Goal: Task Accomplishment & Management: Complete application form

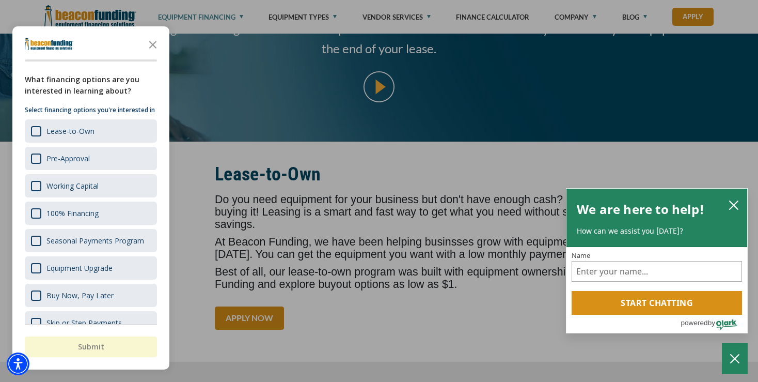
scroll to position [218, 0]
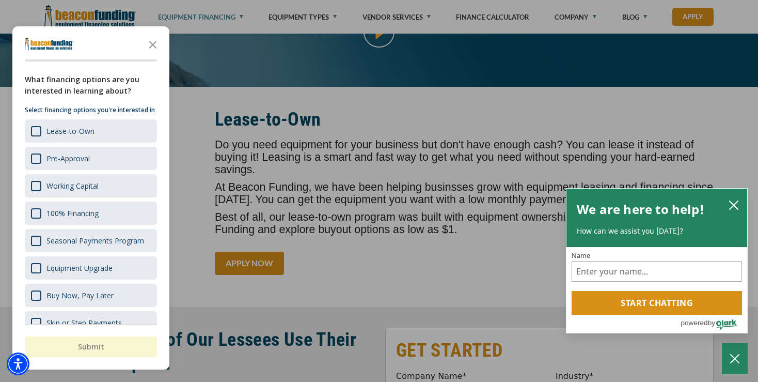
click at [493, 221] on div "button" at bounding box center [379, 191] width 758 height 382
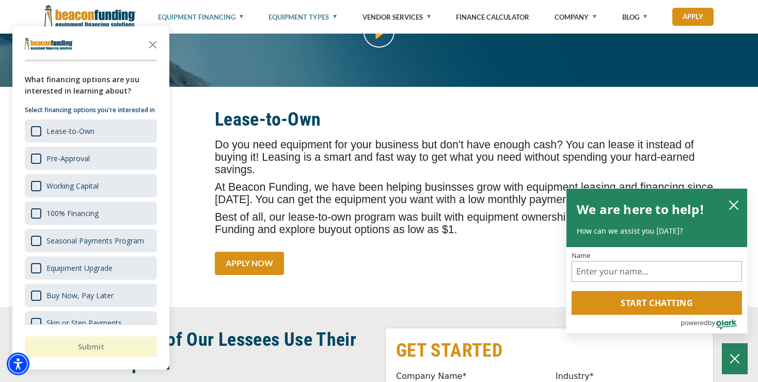
click at [332, 16] on link "Equipment Types" at bounding box center [303, 17] width 68 height 34
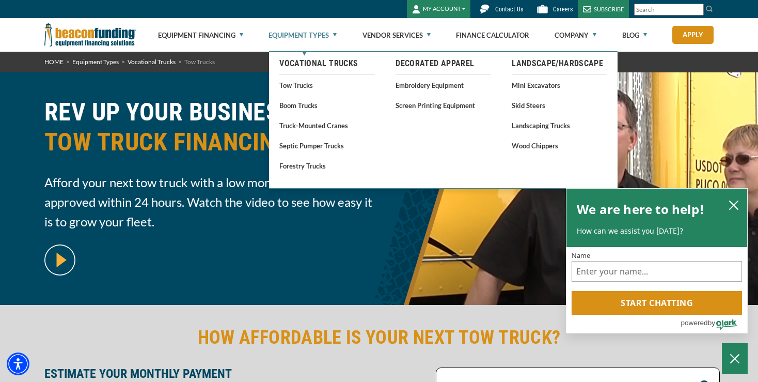
click at [337, 37] on link "Equipment Types" at bounding box center [303, 35] width 68 height 33
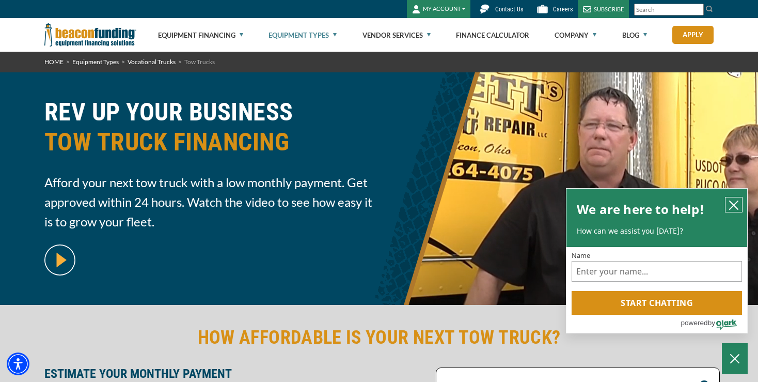
click at [731, 203] on icon "close chatbox" at bounding box center [734, 205] width 10 height 10
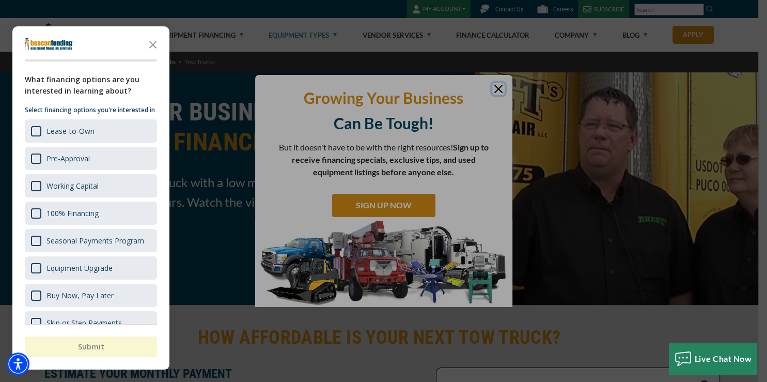
click at [503, 88] on div "button" at bounding box center [383, 191] width 767 height 382
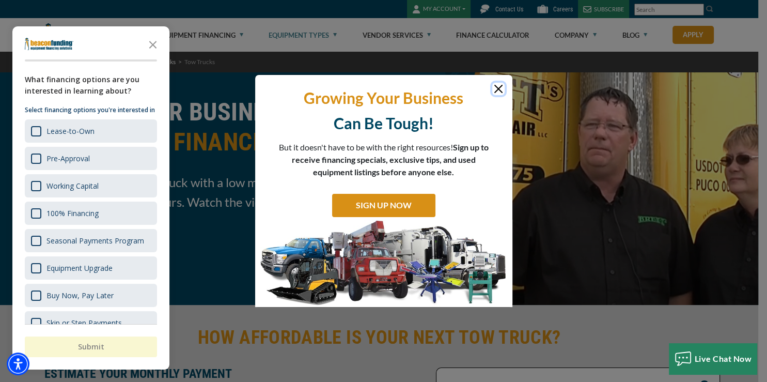
click at [496, 88] on button "Close" at bounding box center [498, 89] width 12 height 12
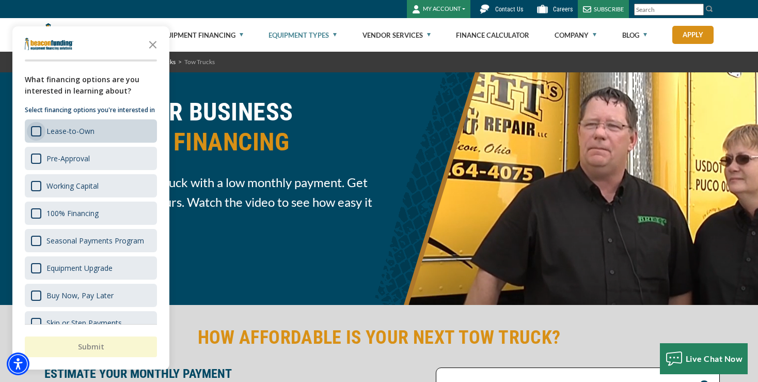
click at [38, 136] on div "Survey" at bounding box center [36, 131] width 10 height 10
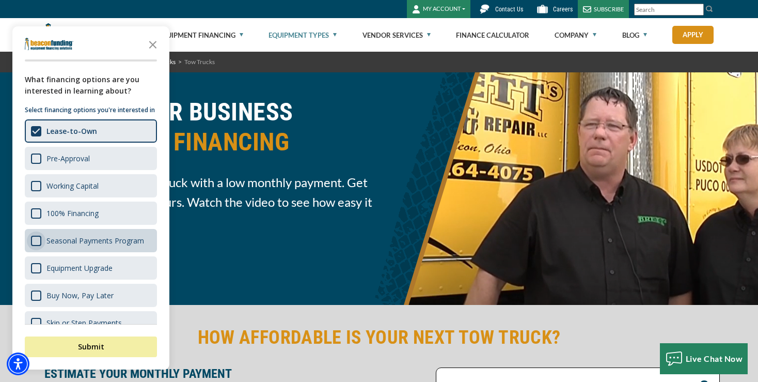
scroll to position [35, 0]
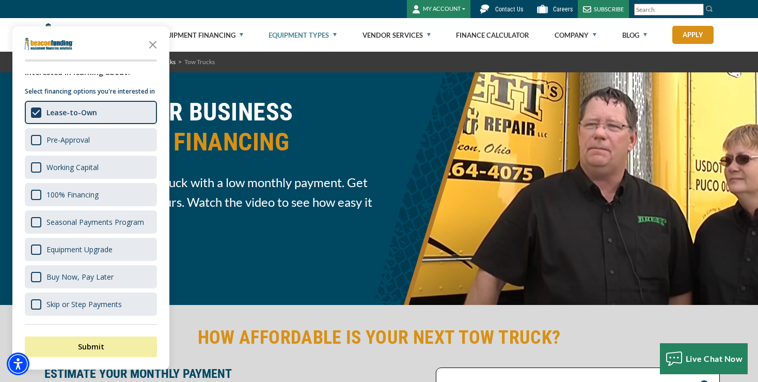
click at [213, 260] on link at bounding box center [208, 259] width 328 height 31
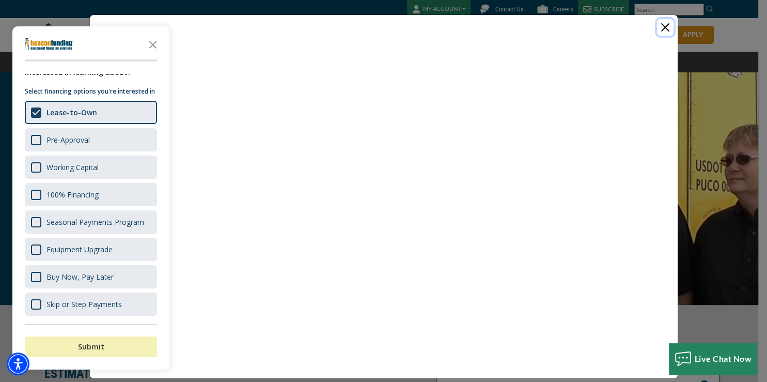
click at [104, 351] on button "Submit" at bounding box center [91, 346] width 132 height 21
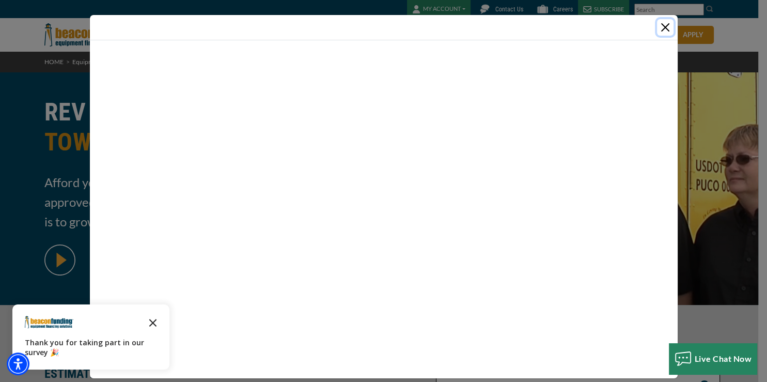
click at [148, 323] on icon "Close the survey" at bounding box center [153, 321] width 21 height 21
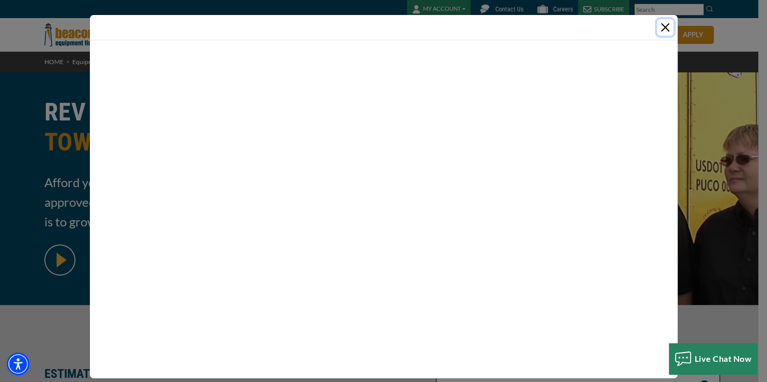
click at [660, 29] on button "Close" at bounding box center [665, 27] width 17 height 17
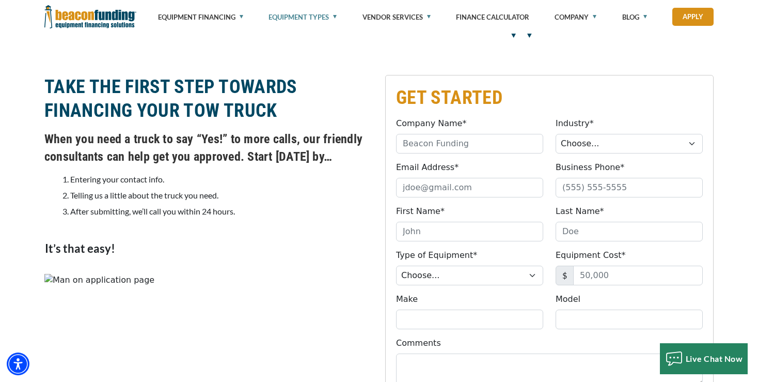
scroll to position [818, 0]
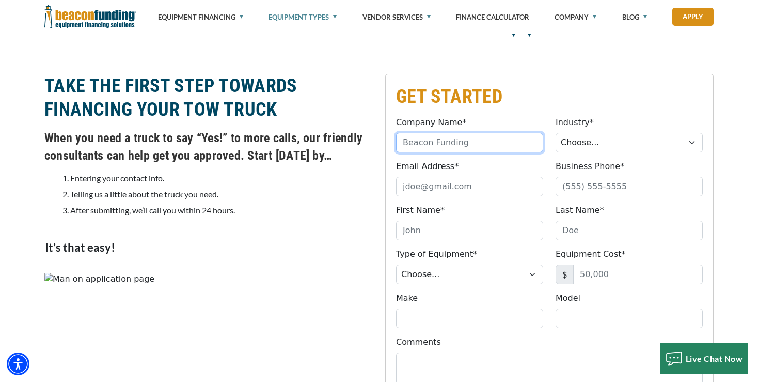
click at [507, 151] on input "Company Name*" at bounding box center [469, 143] width 147 height 20
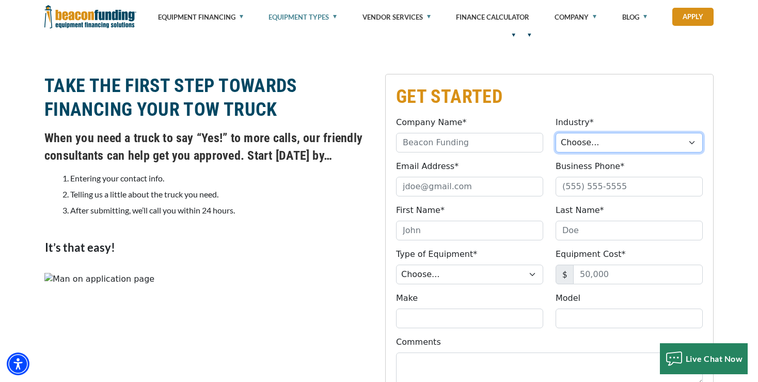
click at [556, 133] on select "Choose... Towing Landscape/Hardscape Decorated Apparel Septic Light Constructio…" at bounding box center [629, 143] width 147 height 20
select select "3"
click option "Decorated Apparel" at bounding box center [0, 0] width 0 height 0
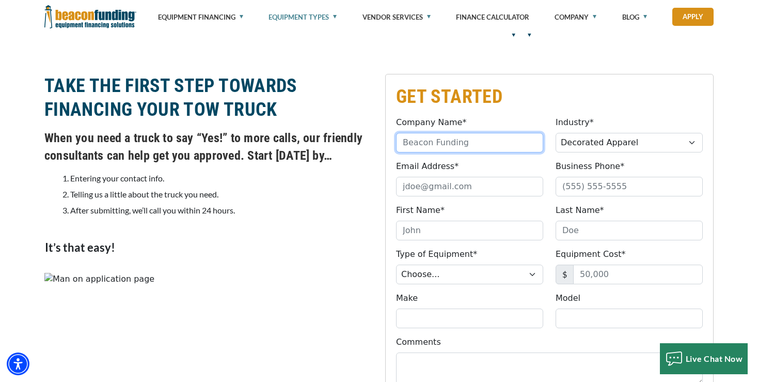
click at [462, 142] on input "Company Name*" at bounding box center [469, 143] width 147 height 20
type input "M and D Creations"
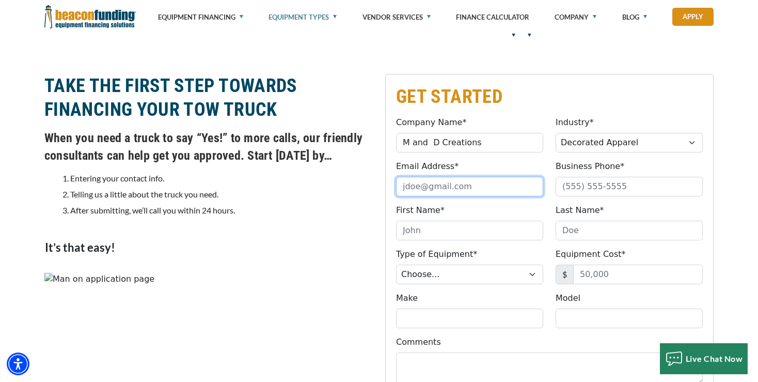
type input "joyce_410@hotmail.com"
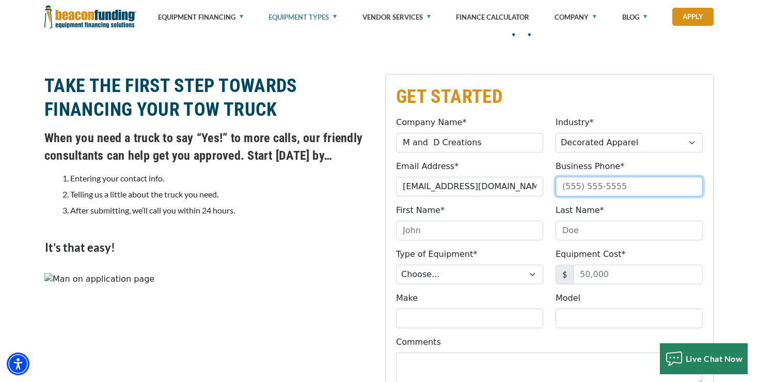
type input "4048400735"
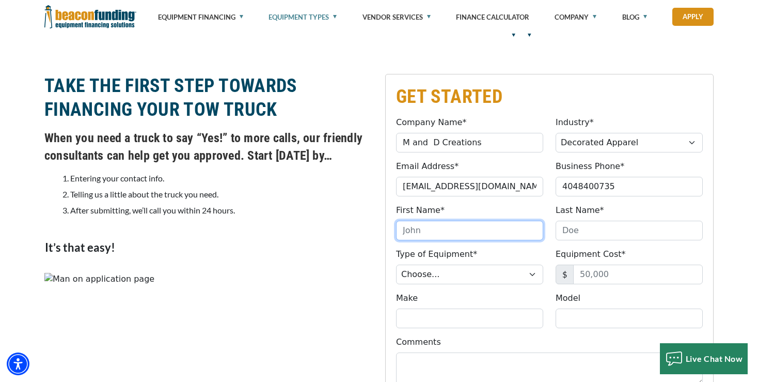
type input "Joyce"
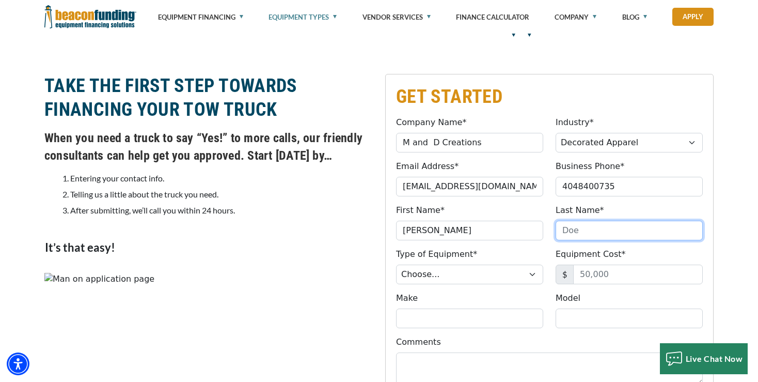
type input "Pierce"
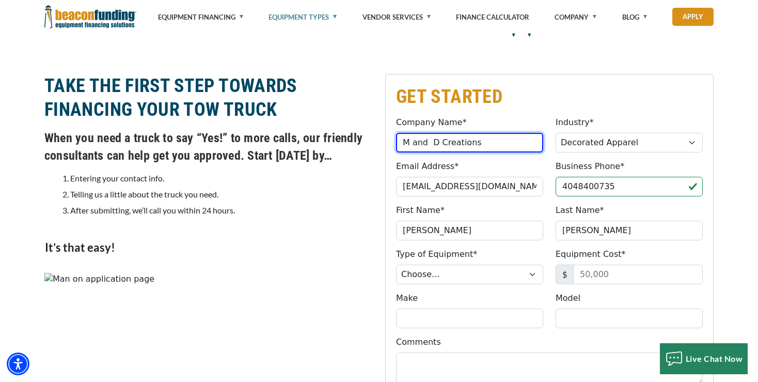
drag, startPoint x: 487, startPoint y: 142, endPoint x: 401, endPoint y: 144, distance: 85.2
click at [401, 144] on input "M and D Creations" at bounding box center [469, 143] width 147 height 20
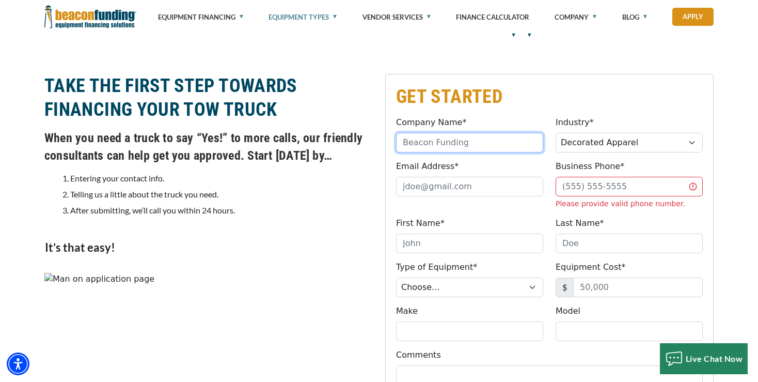
click at [437, 148] on input "Company Name*" at bounding box center [469, 143] width 147 height 20
type input "M and D Creations"
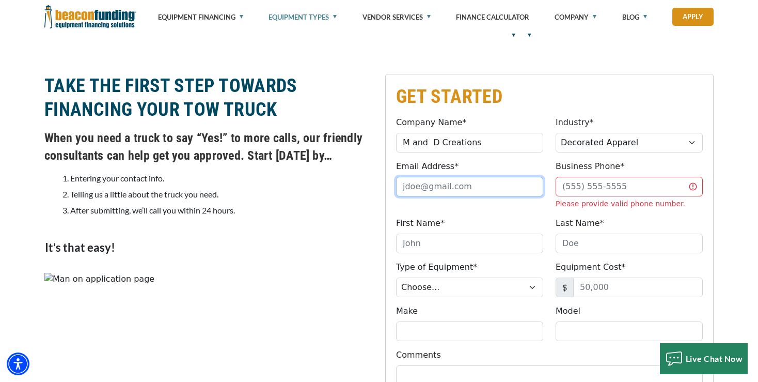
type input "joyce_410@hotmail.com"
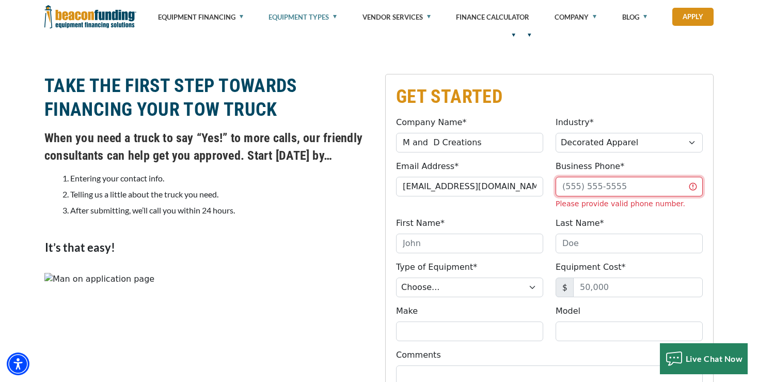
type input "4048400735"
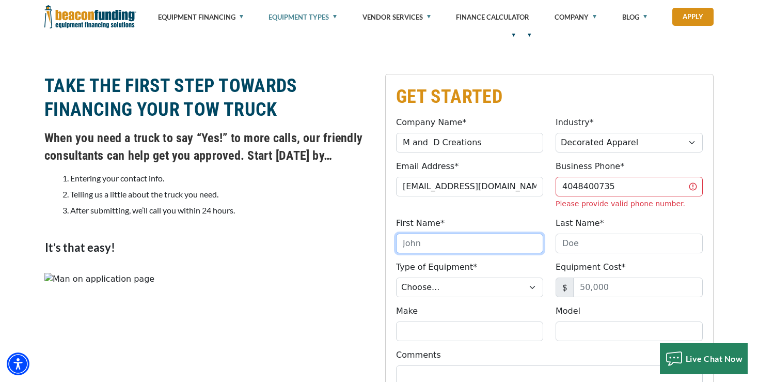
type input "Joyce"
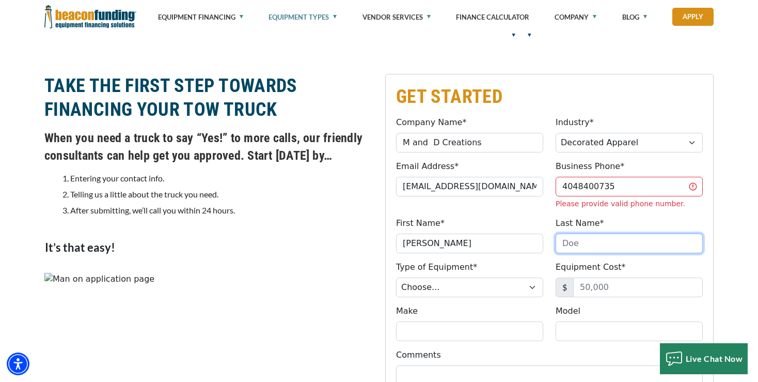
type input "Pierce"
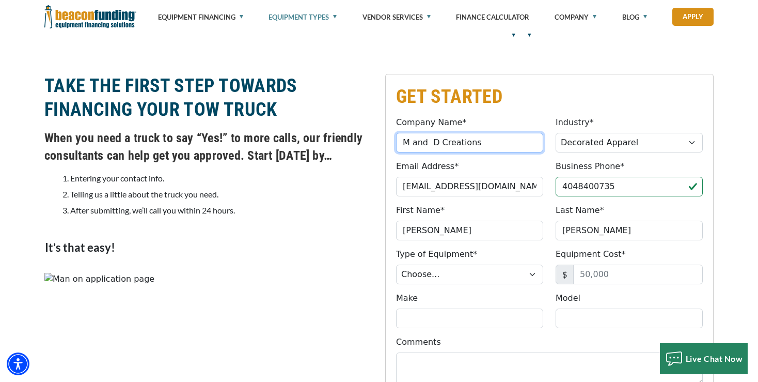
drag, startPoint x: 476, startPoint y: 138, endPoint x: 396, endPoint y: 138, distance: 80.6
click at [396, 138] on input "M and D Creations" at bounding box center [469, 143] width 147 height 20
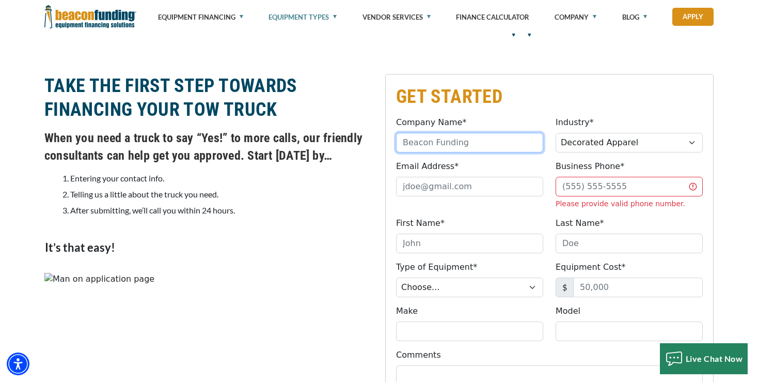
click at [459, 145] on input "Company Name*" at bounding box center [469, 143] width 147 height 20
type input "M & D Creations"
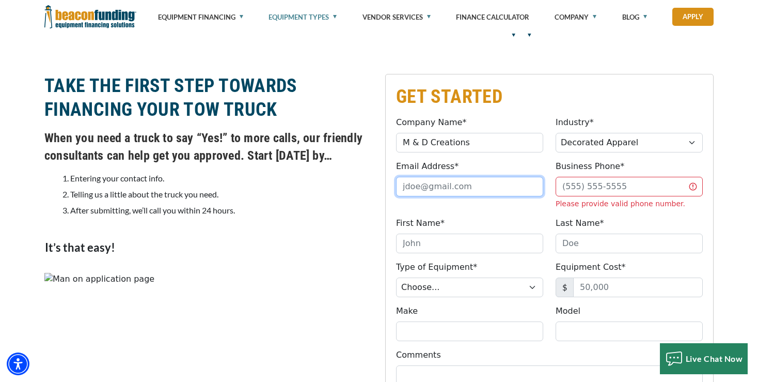
type input "manddscreations@gmail.com"
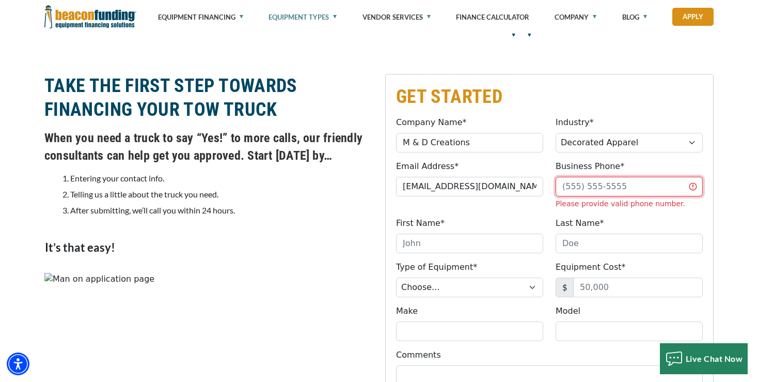
type input "4048400735"
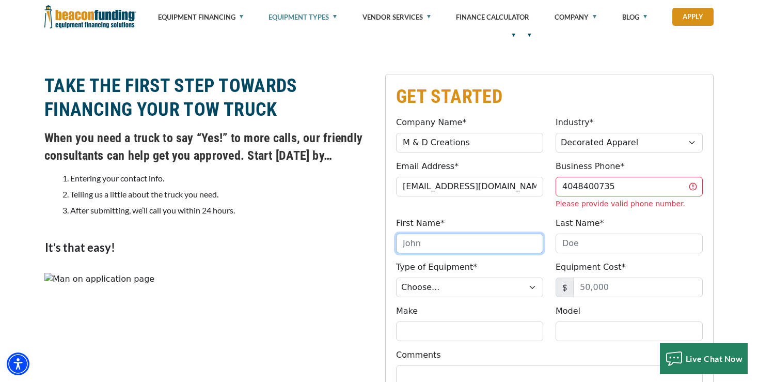
type input "Joyce"
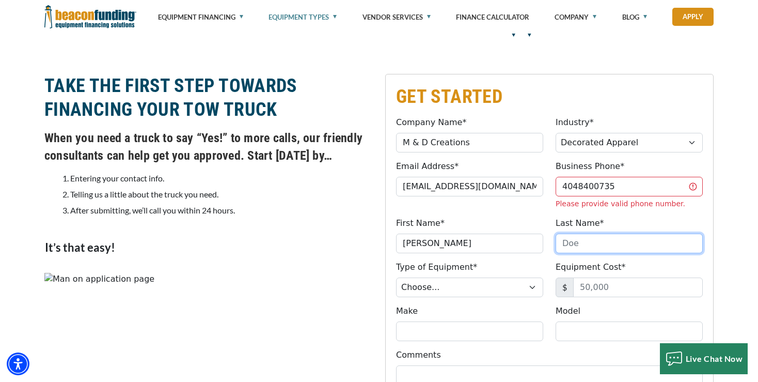
type input "Pierce"
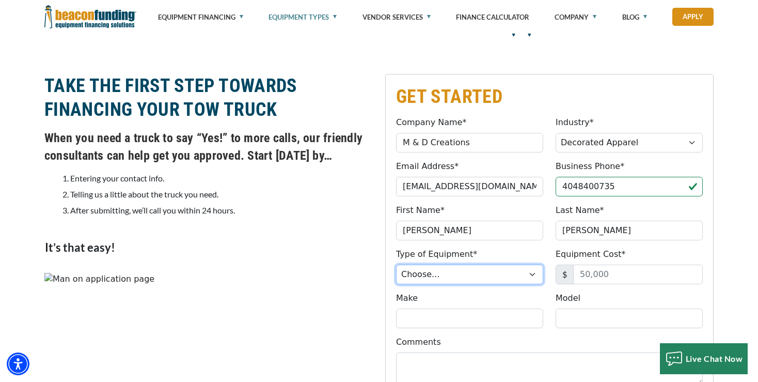
click at [396, 264] on select "Choose... Backhoe Boom/Bucket Truck Chipper Commercial Mower Crane DTG/DTF Prin…" at bounding box center [469, 274] width 147 height 20
select select "4"
click option "Other Decorated Apparel" at bounding box center [0, 0] width 0 height 0
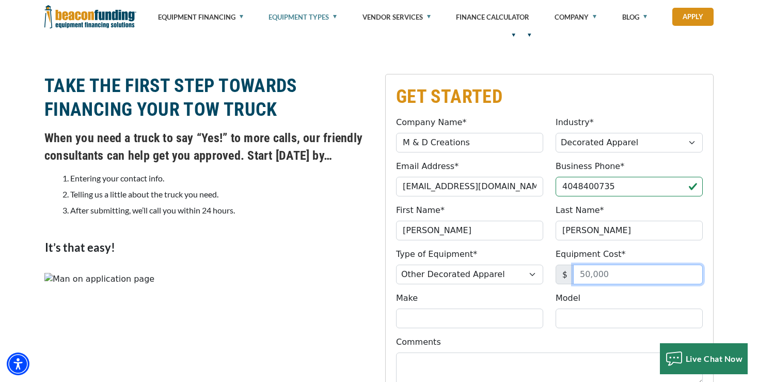
click at [615, 274] on input "Equipment Cost*" at bounding box center [638, 274] width 130 height 20
type input "3"
type input "16,000"
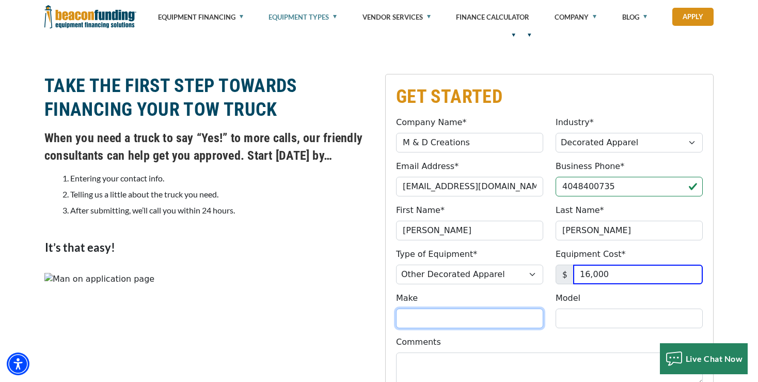
click at [487, 312] on input "Make" at bounding box center [469, 318] width 147 height 20
type input "Brother"
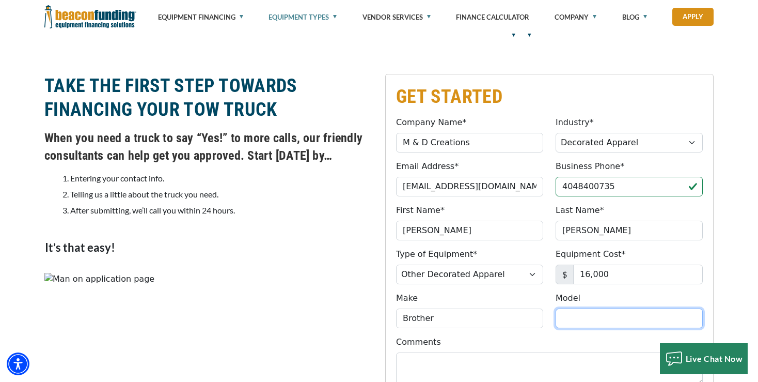
click at [639, 322] on input "Model" at bounding box center [629, 318] width 147 height 20
paste input "Entrepreneur W PR680W"
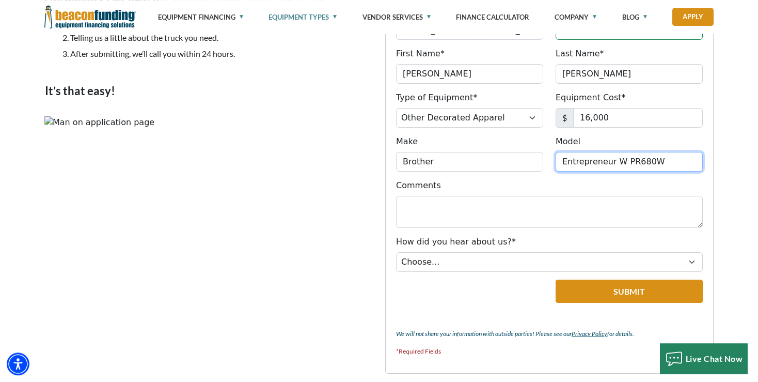
scroll to position [1036, 0]
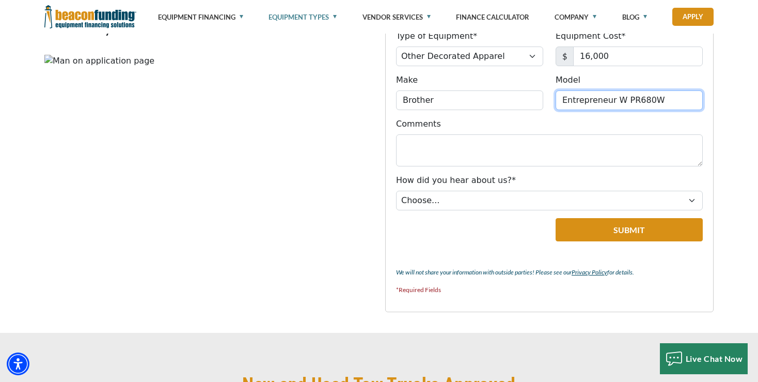
type input "Entrepreneur W PR680W"
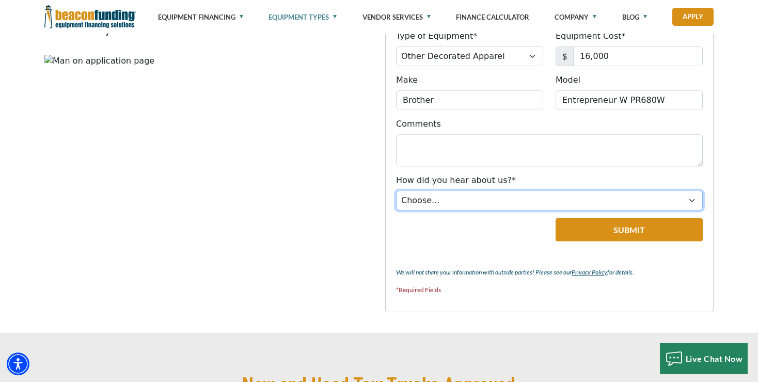
click at [396, 191] on select "Choose... Internet Search Vendor Referral Word of Mouth Client Referral Email E…" at bounding box center [549, 201] width 307 height 20
select select "5"
click option "Internet Search" at bounding box center [0, 0] width 0 height 0
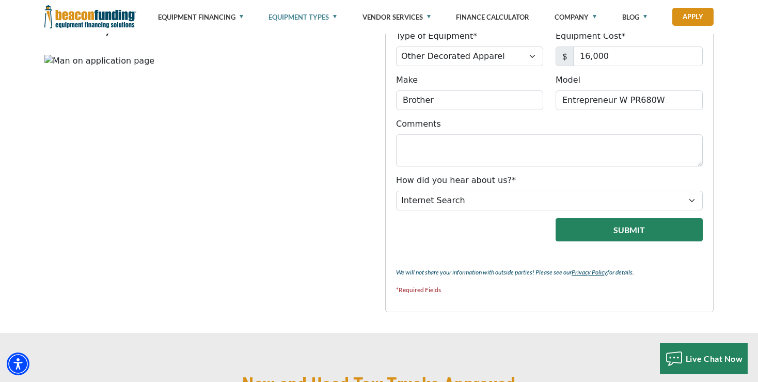
click at [621, 233] on button "Submit" at bounding box center [629, 229] width 147 height 23
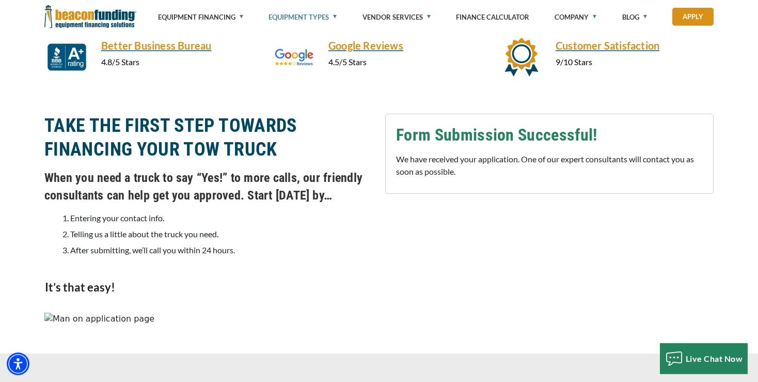
scroll to position [686, 0]
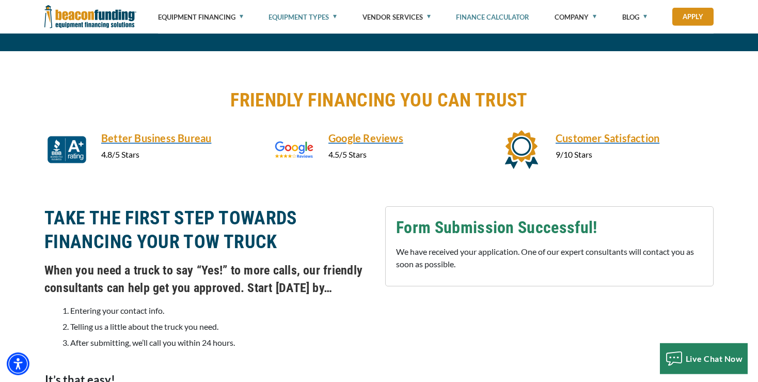
click at [490, 19] on link "Finance Calculator" at bounding box center [492, 17] width 73 height 34
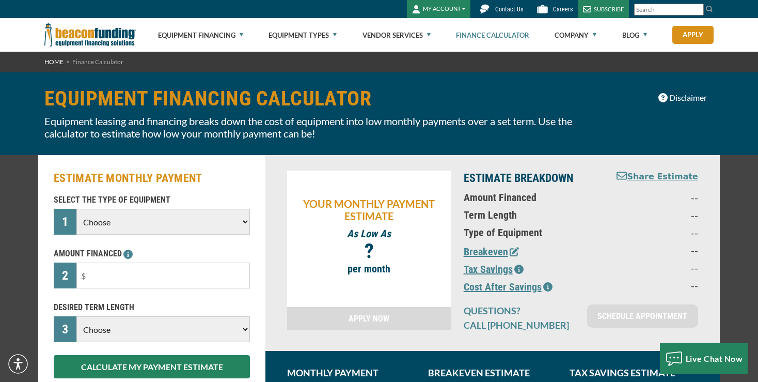
click at [76, 209] on select "Choose Backhoe Boom/Bucket Truck Chipper Commercial Mower Crane DTG/DTF Printin…" at bounding box center [163, 222] width 174 height 26
select select "1"
click option "Embroidery" at bounding box center [0, 0] width 0 height 0
click at [159, 272] on input "text" at bounding box center [163, 275] width 174 height 26
type input "$15,000"
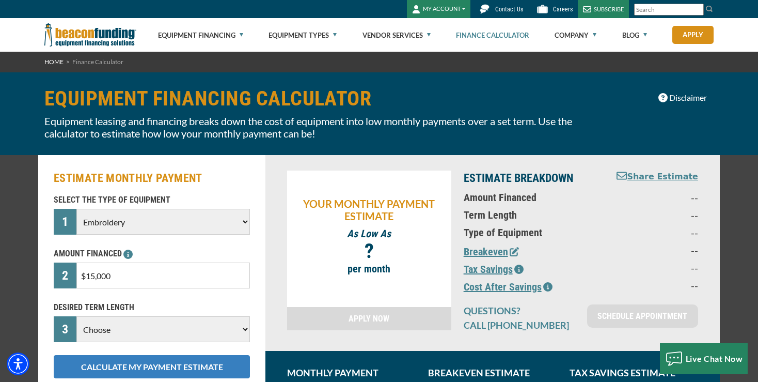
scroll to position [109, 0]
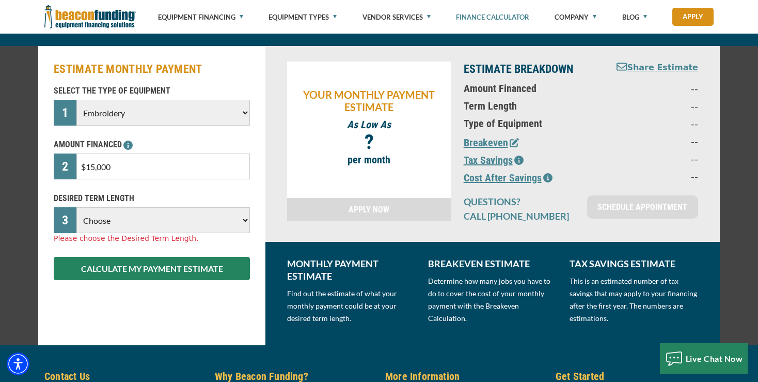
click at [76, 207] on select "Choose 36 Months 48 Months 60 Months" at bounding box center [163, 220] width 174 height 26
select select "60"
click option "60 Months" at bounding box center [0, 0] width 0 height 0
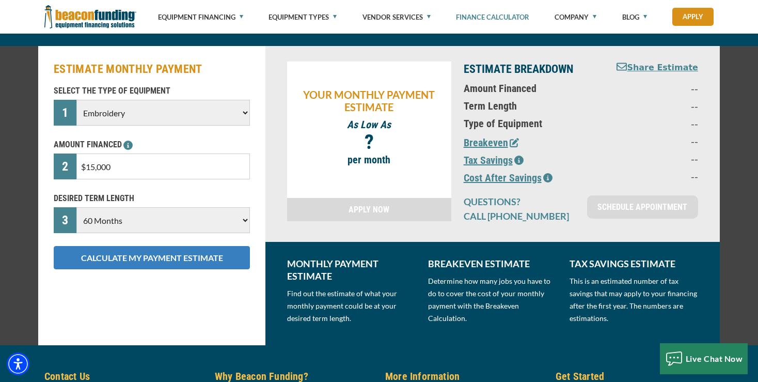
click at [162, 259] on button "CALCULATE MY PAYMENT ESTIMATE" at bounding box center [152, 257] width 196 height 23
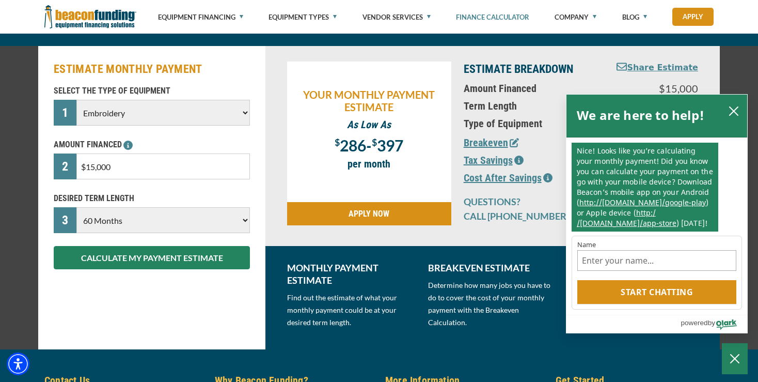
click at [76, 100] on select "Choose Backhoe Boom/Bucket Truck Chipper Commercial Mower Crane DTG/DTF Printin…" at bounding box center [163, 113] width 174 height 26
select select "10"
click option "DTG/DTF Printing" at bounding box center [0, 0] width 0 height 0
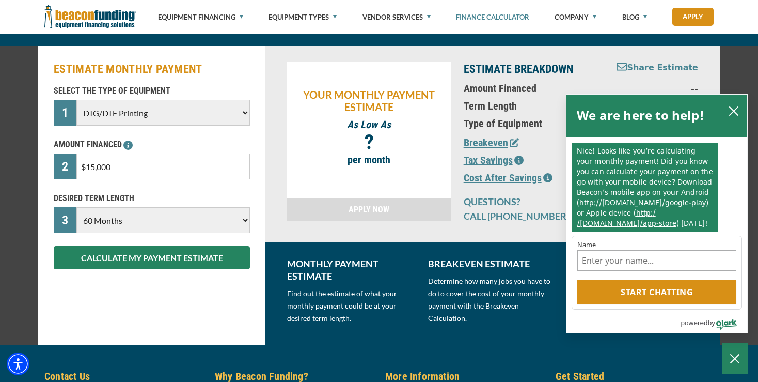
drag, startPoint x: 158, startPoint y: 173, endPoint x: 73, endPoint y: 185, distance: 86.1
click at [76, 179] on input "$15,000" at bounding box center [163, 166] width 174 height 26
type input "$3,500"
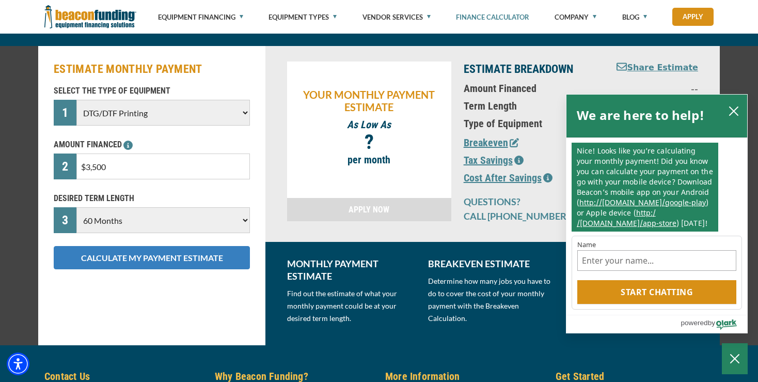
click at [104, 254] on button "CALCULATE MY PAYMENT ESTIMATE" at bounding box center [152, 257] width 196 height 23
